Goal: Task Accomplishment & Management: Complete application form

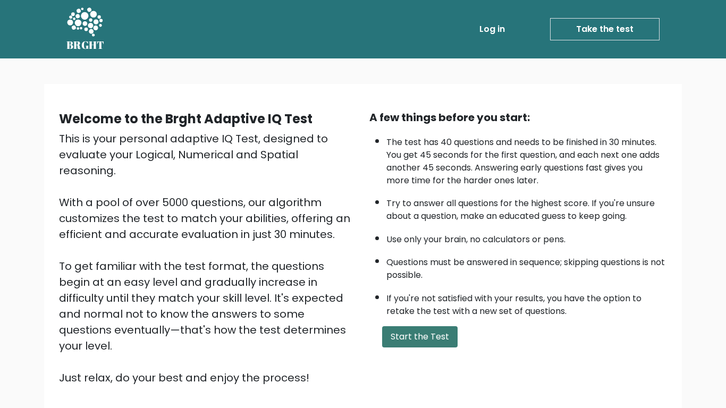
click at [425, 332] on button "Start the Test" at bounding box center [419, 336] width 75 height 21
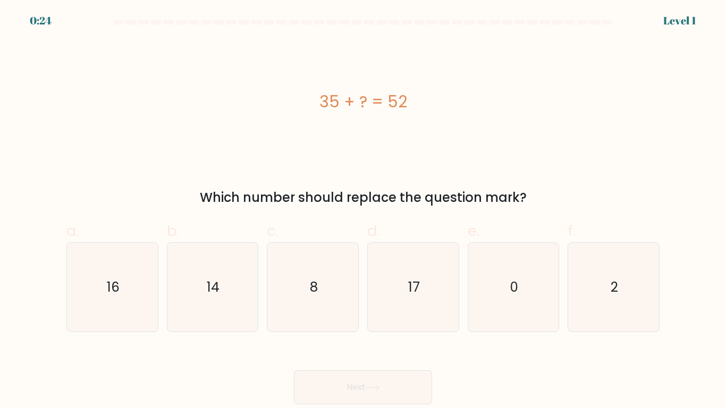
click at [425, 332] on form "a. 8" at bounding box center [363, 212] width 726 height 385
click at [417, 312] on icon "17" at bounding box center [413, 287] width 89 height 89
click at [364, 211] on input "d. 17" at bounding box center [363, 207] width 1 height 7
radio input "true"
click at [380, 381] on button "Next" at bounding box center [363, 388] width 138 height 34
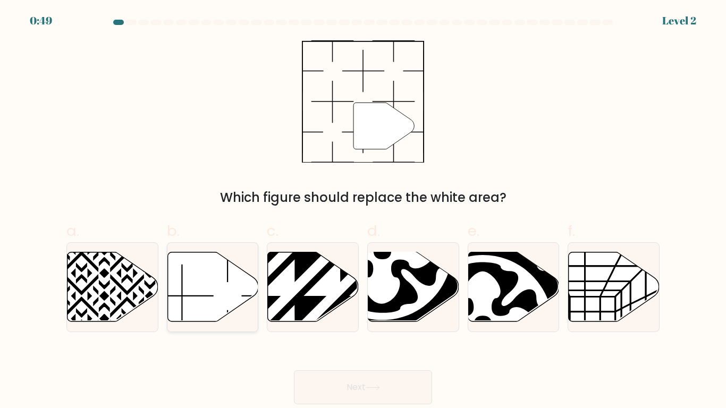
click at [198, 283] on icon at bounding box center [212, 287] width 91 height 70
click at [363, 211] on input "b." at bounding box center [363, 207] width 1 height 7
radio input "true"
click at [392, 386] on button "Next" at bounding box center [363, 388] width 138 height 34
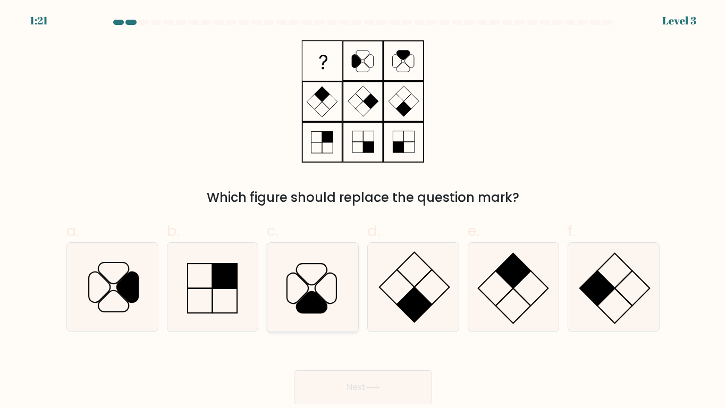
click at [312, 296] on icon at bounding box center [312, 302] width 30 height 21
click at [363, 211] on input "c." at bounding box center [363, 207] width 1 height 7
radio input "true"
click at [369, 390] on icon at bounding box center [373, 388] width 14 height 6
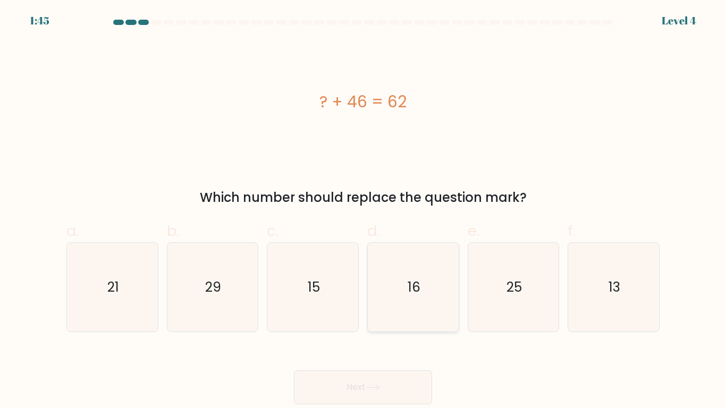
click at [401, 266] on icon "16" at bounding box center [413, 287] width 89 height 89
click at [364, 211] on input "d. 16" at bounding box center [363, 207] width 1 height 7
radio input "true"
click at [407, 381] on button "Next" at bounding box center [363, 388] width 138 height 34
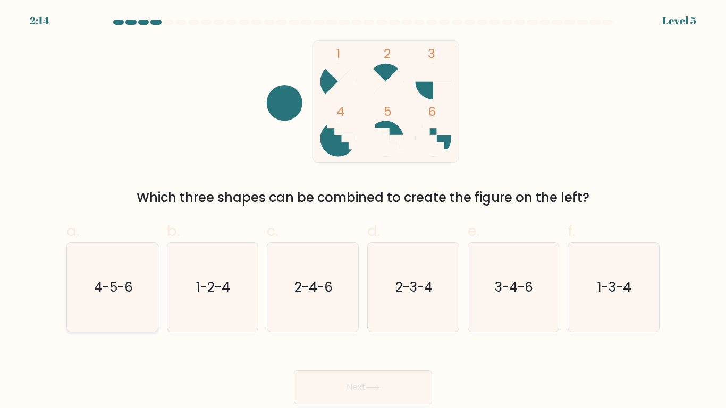
click at [138, 267] on icon "4-5-6" at bounding box center [112, 287] width 89 height 89
click at [363, 211] on input "a. 4-5-6" at bounding box center [363, 207] width 1 height 7
radio input "true"
click at [348, 380] on button "Next" at bounding box center [363, 388] width 138 height 34
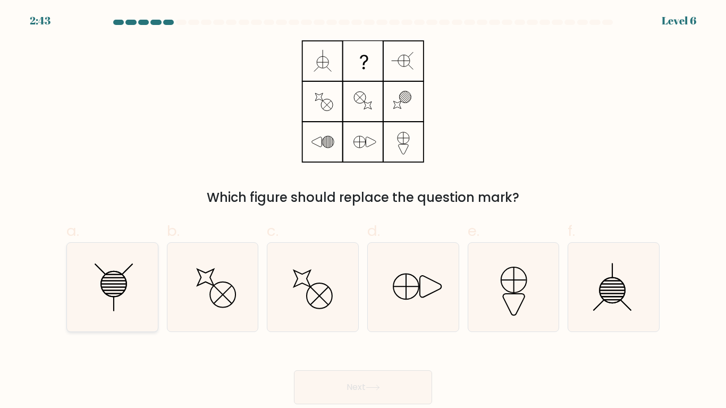
click at [125, 315] on icon at bounding box center [112, 287] width 89 height 89
click at [363, 211] on input "a." at bounding box center [363, 207] width 1 height 7
radio input "true"
click at [364, 372] on button "Next" at bounding box center [363, 388] width 138 height 34
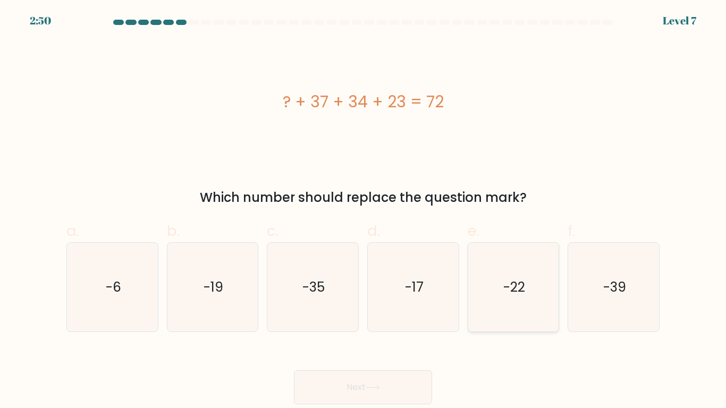
click at [492, 262] on icon "-22" at bounding box center [513, 287] width 89 height 89
click at [364, 211] on input "e. -22" at bounding box center [363, 207] width 1 height 7
radio input "true"
click at [376, 391] on button "Next" at bounding box center [363, 388] width 138 height 34
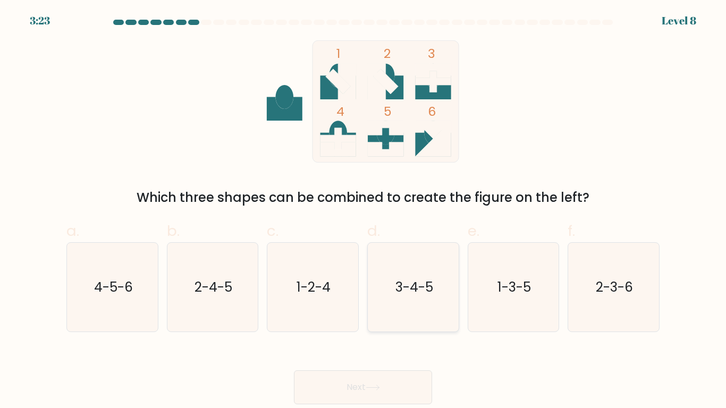
click at [435, 274] on icon "3-4-5" at bounding box center [413, 287] width 89 height 89
click at [364, 211] on input "d. 3-4-5" at bounding box center [363, 207] width 1 height 7
radio input "true"
click at [406, 381] on button "Next" at bounding box center [363, 388] width 138 height 34
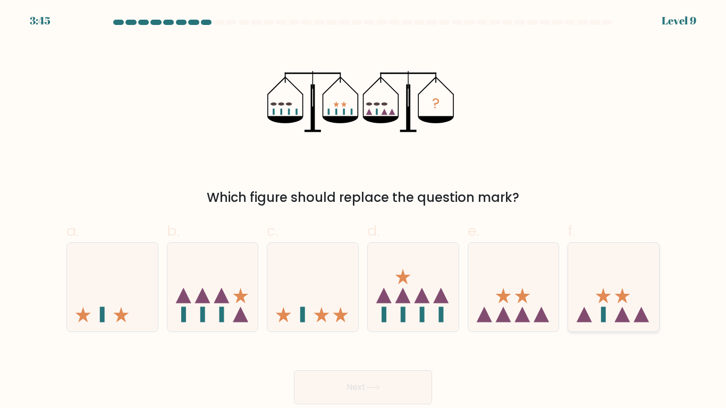
click at [623, 265] on icon at bounding box center [613, 287] width 91 height 75
click at [364, 211] on input "f." at bounding box center [363, 207] width 1 height 7
radio input "true"
click at [414, 373] on button "Next" at bounding box center [363, 388] width 138 height 34
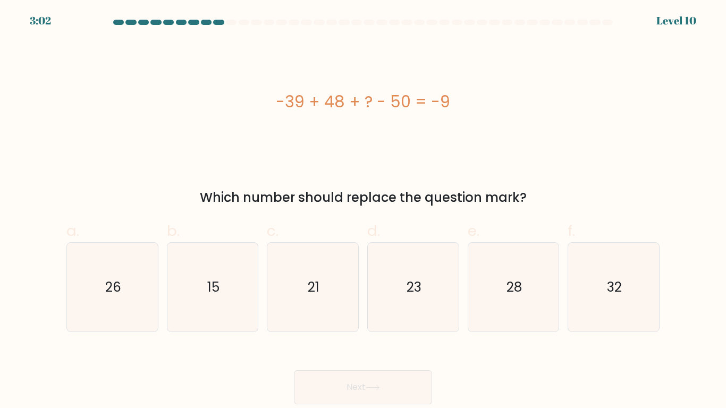
drag, startPoint x: 281, startPoint y: 103, endPoint x: 451, endPoint y: 116, distance: 170.7
click at [451, 116] on div "-39 + 48 + ? - 50 = -9" at bounding box center [362, 101] width 593 height 122
copy div "-39 + 48 + ? - 50 = -9"
click at [304, 144] on div "-39 + 48 + ? - 50 = -9" at bounding box center [362, 101] width 593 height 122
